Goal: Register for event/course: Sign up to attend an event or enroll in a course

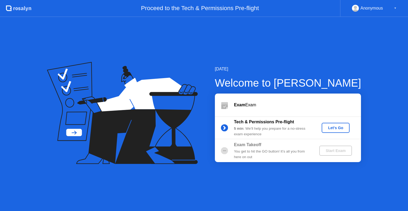
click at [339, 130] on div "Let's Go" at bounding box center [336, 128] width 24 height 4
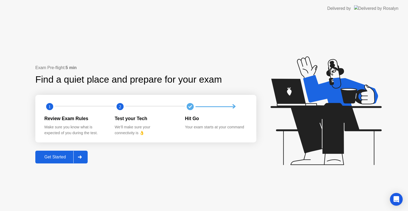
click at [54, 156] on div "Get Started" at bounding box center [55, 157] width 36 height 5
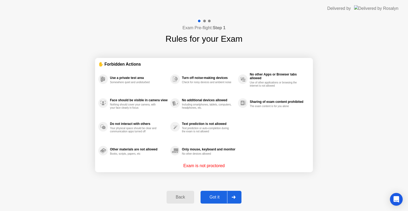
click at [215, 197] on div "Got it" at bounding box center [214, 197] width 25 height 5
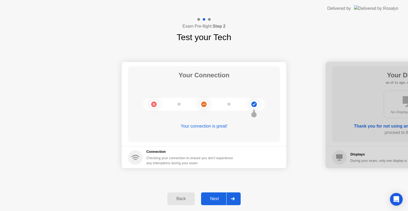
click at [217, 200] on div "Next" at bounding box center [215, 198] width 24 height 5
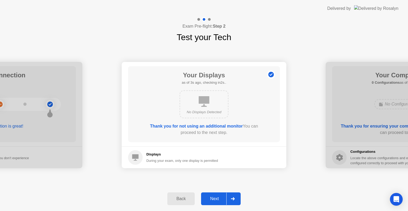
click at [215, 202] on button "Next" at bounding box center [221, 198] width 40 height 13
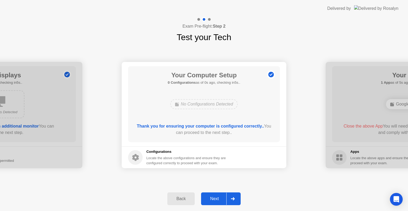
click at [214, 198] on div "Next" at bounding box center [215, 198] width 24 height 5
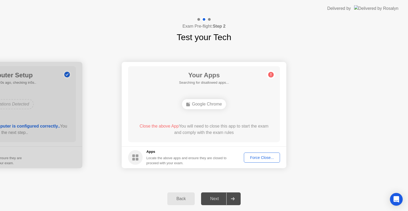
click at [212, 200] on div "Next" at bounding box center [215, 198] width 24 height 5
click at [213, 103] on div "Google Chrome" at bounding box center [204, 104] width 44 height 10
click at [267, 161] on button "Force Close..." at bounding box center [262, 158] width 36 height 10
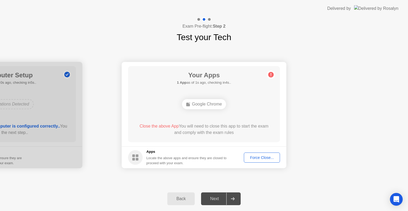
click at [217, 104] on div "Google Chrome" at bounding box center [204, 104] width 44 height 10
click at [260, 161] on button "Force Close..." at bounding box center [262, 158] width 36 height 10
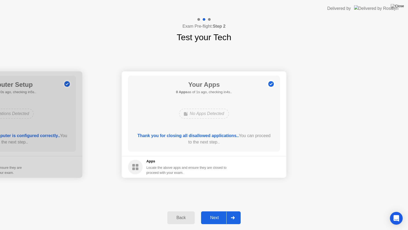
click at [213, 211] on div "Next" at bounding box center [215, 217] width 24 height 5
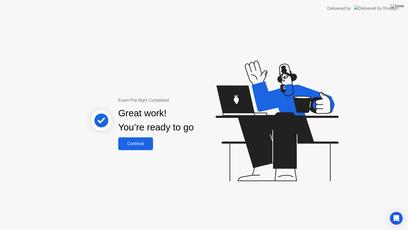
click at [129, 145] on div "Continue" at bounding box center [136, 143] width 32 height 5
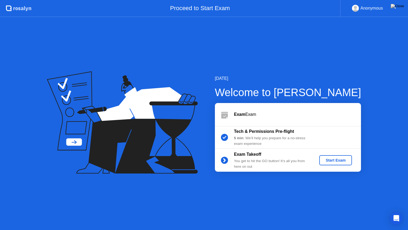
click at [338, 162] on div "Start Exam" at bounding box center [336, 160] width 28 height 4
